Goal: Transaction & Acquisition: Purchase product/service

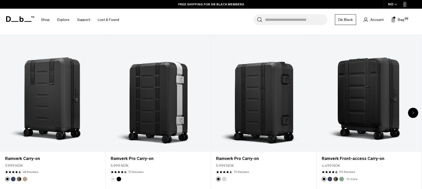
scroll to position [216, 0]
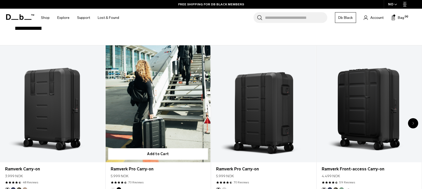
click at [171, 103] on link "Ramverk Pro Carry-on" at bounding box center [158, 103] width 105 height 117
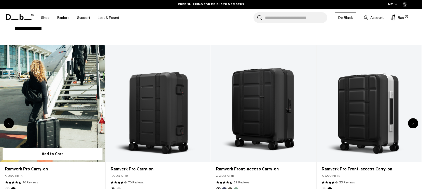
click at [171, 103] on link "Ramverk Pro Carry-on" at bounding box center [158, 103] width 105 height 117
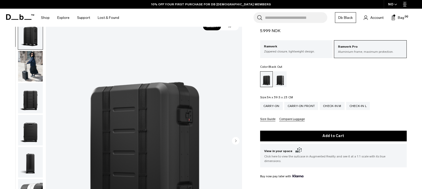
scroll to position [14, 0]
